Goal: Check status: Check status

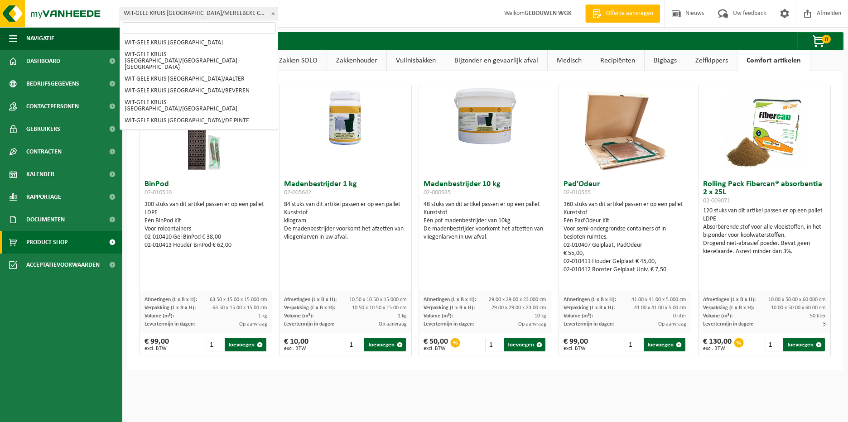
click at [268, 19] on span "WIT-GELE KRUIS [GEOGRAPHIC_DATA]/MERELBEKE CMB (CENTRAAL MAGAZIJN)" at bounding box center [199, 13] width 158 height 13
click at [266, 16] on span "WIT-GELE KRUIS [GEOGRAPHIC_DATA]/MERELBEKE CMB (CENTRAAL MAGAZIJN)" at bounding box center [199, 13] width 158 height 13
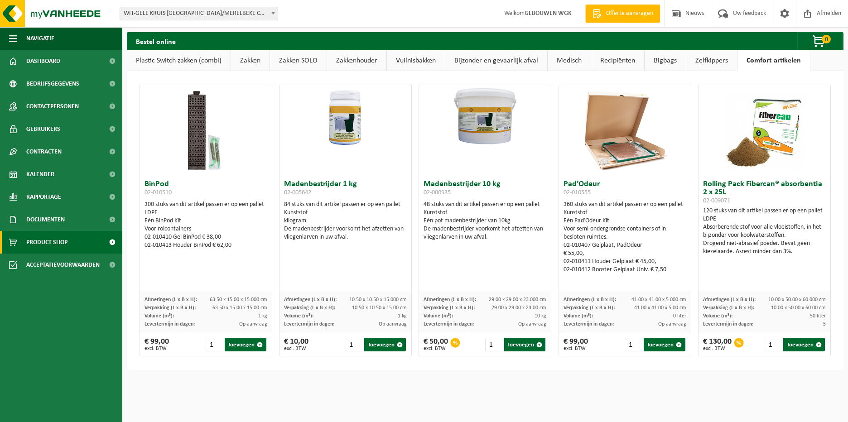
click at [266, 16] on span "WIT-GELE KRUIS [GEOGRAPHIC_DATA]/MERELBEKE CMB (CENTRAAL MAGAZIJN)" at bounding box center [199, 13] width 158 height 13
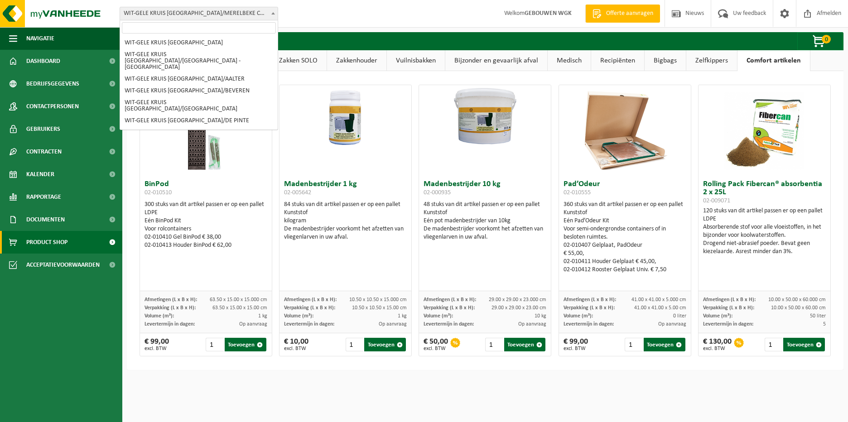
scroll to position [200, 0]
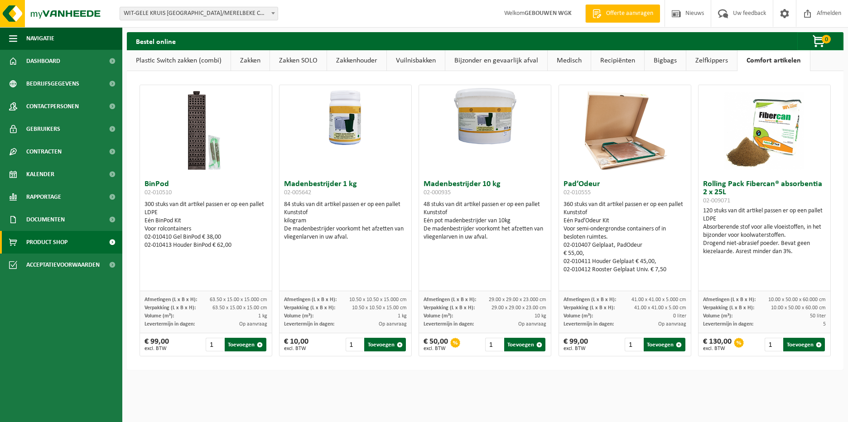
click at [266, 16] on span "WIT-GELE KRUIS [GEOGRAPHIC_DATA]/MERELBEKE CMB (CENTRAAL MAGAZIJN)" at bounding box center [199, 13] width 158 height 13
click at [352, 33] on div "Bestel online 0 Uw winkelmandje is momenteel leeg." at bounding box center [485, 41] width 717 height 18
click at [240, 17] on span "WIT-GELE KRUIS [GEOGRAPHIC_DATA]/MERELBEKE CMB (CENTRAAL MAGAZIJN)" at bounding box center [199, 13] width 158 height 13
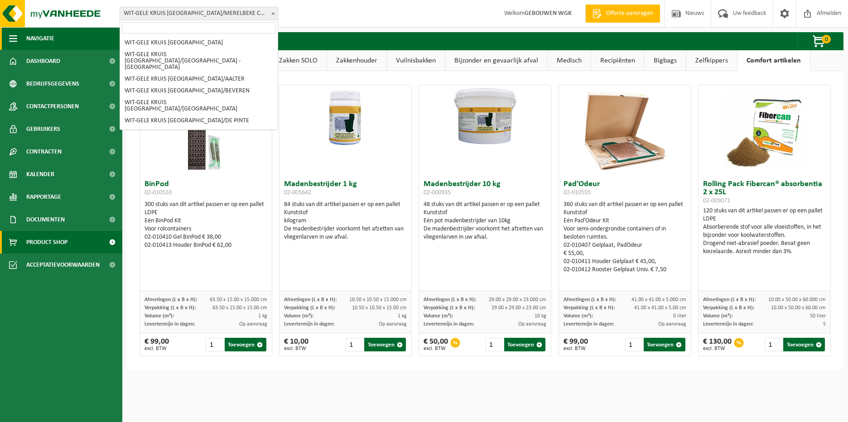
scroll to position [212, 0]
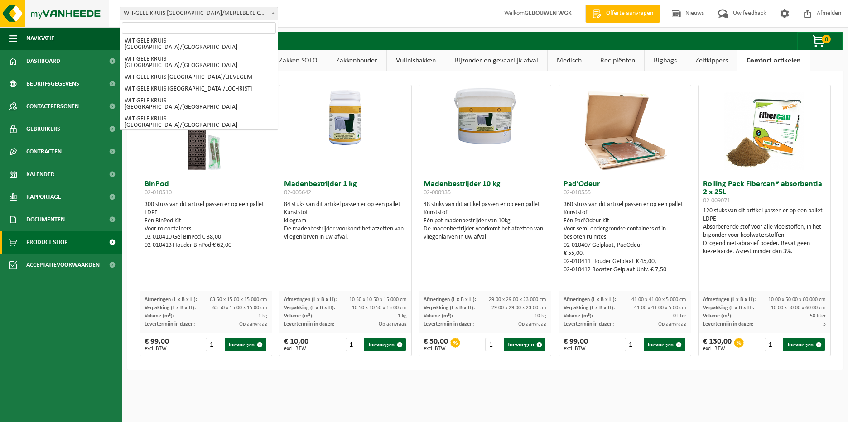
click at [52, 9] on img at bounding box center [54, 13] width 109 height 27
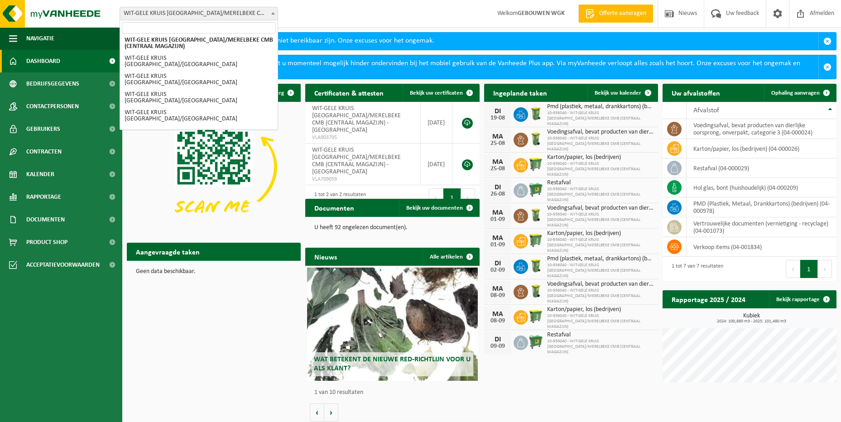
scroll to position [317, 0]
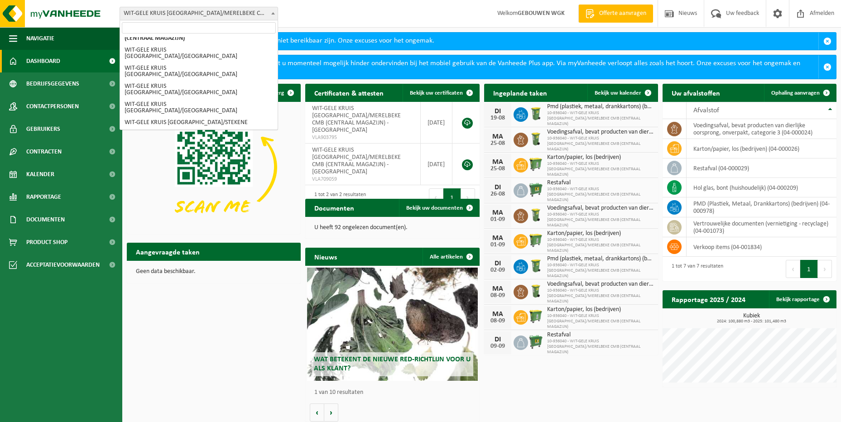
select select "136907"
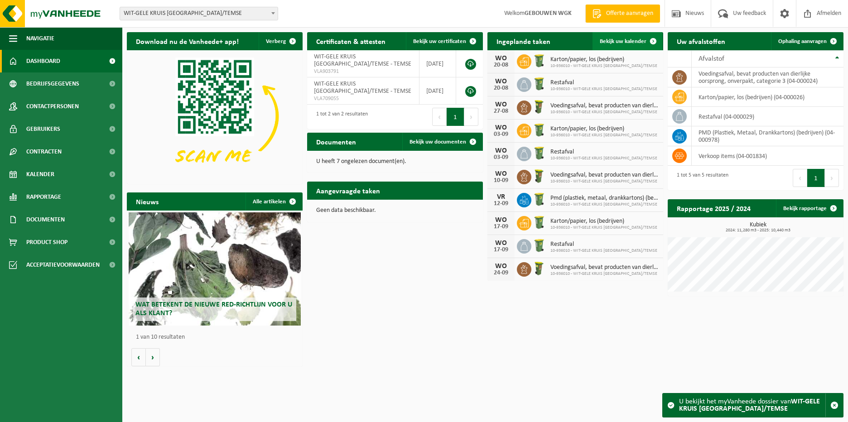
click at [606, 39] on span "Bekijk uw kalender" at bounding box center [623, 42] width 47 height 6
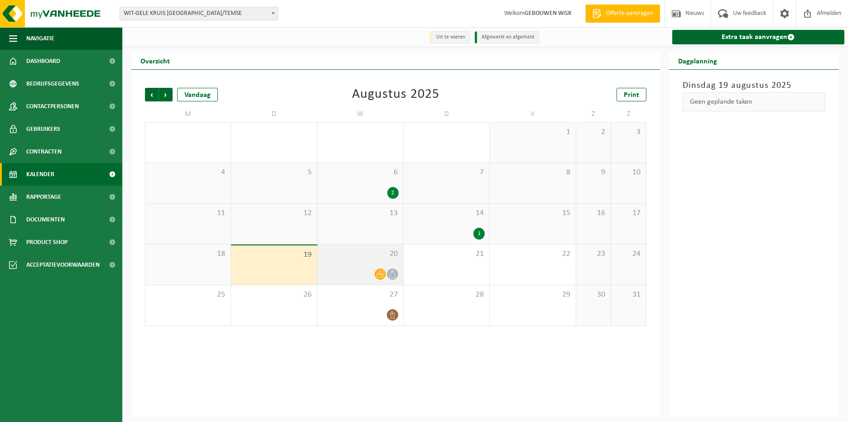
click at [380, 277] on icon at bounding box center [380, 274] width 8 height 8
